Goal: Find specific page/section: Find specific page/section

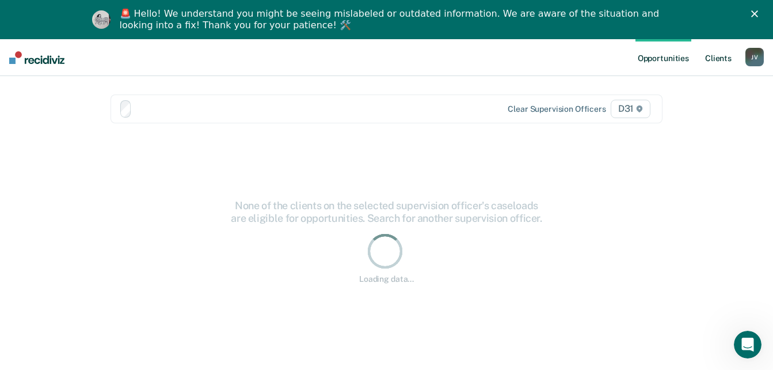
click at [717, 58] on link "Client s" at bounding box center [718, 57] width 31 height 37
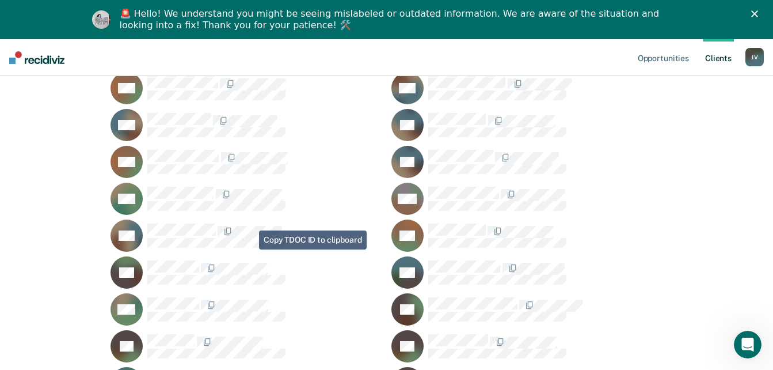
scroll to position [1670, 0]
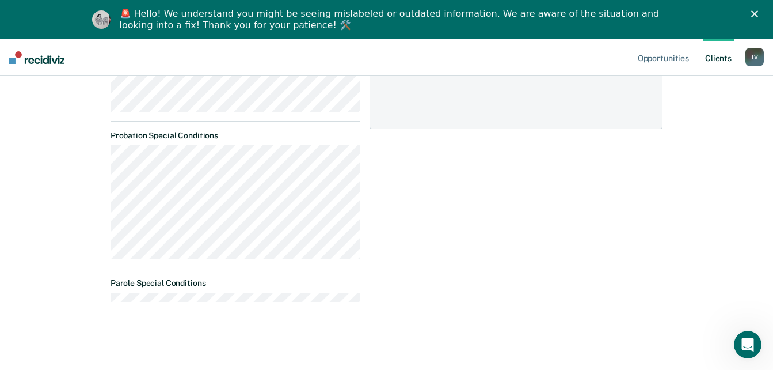
scroll to position [295, 0]
